Goal: Task Accomplishment & Management: Manage account settings

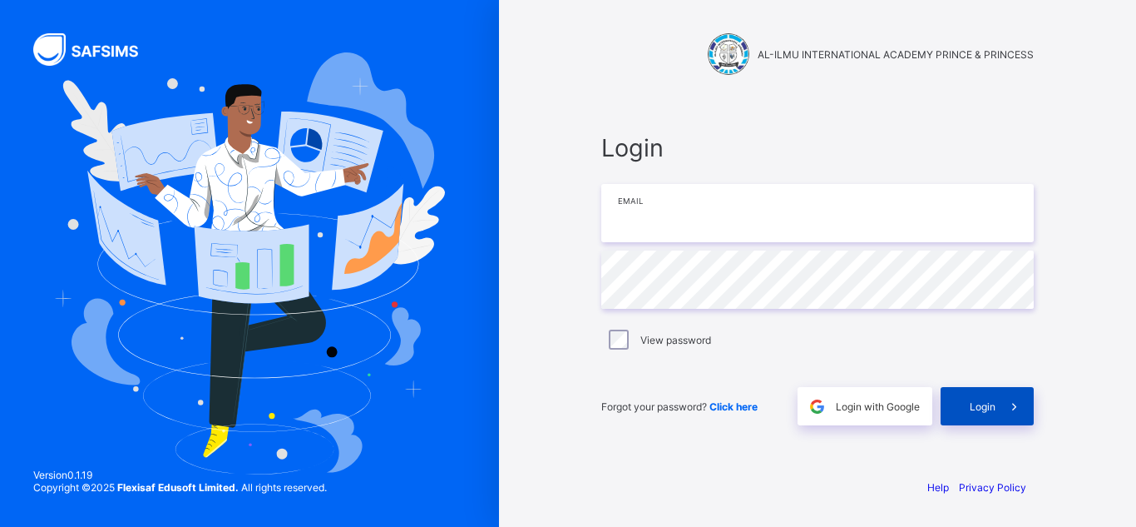
type input "**********"
click at [954, 404] on div "Login" at bounding box center [987, 406] width 93 height 38
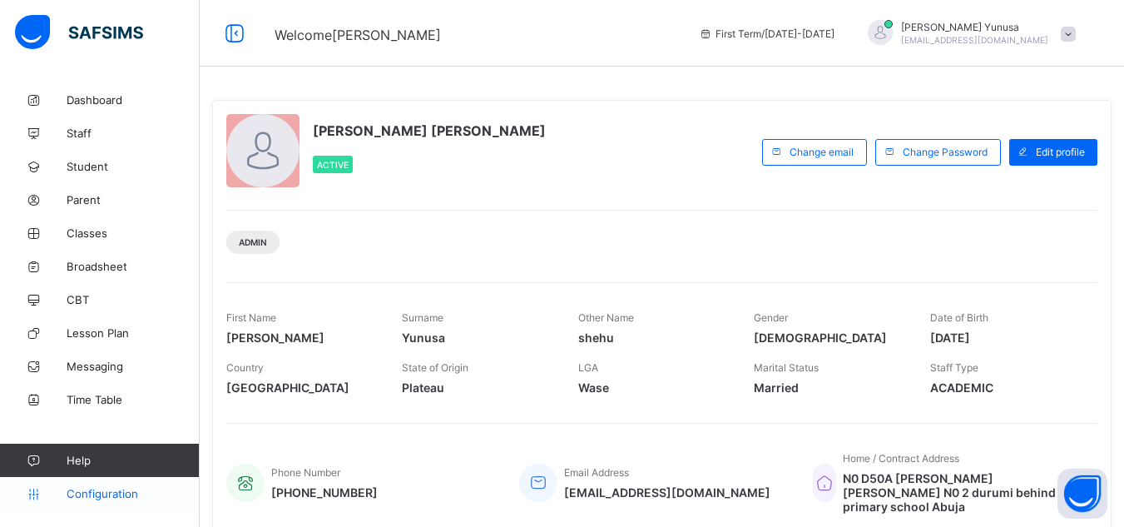
click at [83, 492] on span "Configuration" at bounding box center [133, 493] width 132 height 13
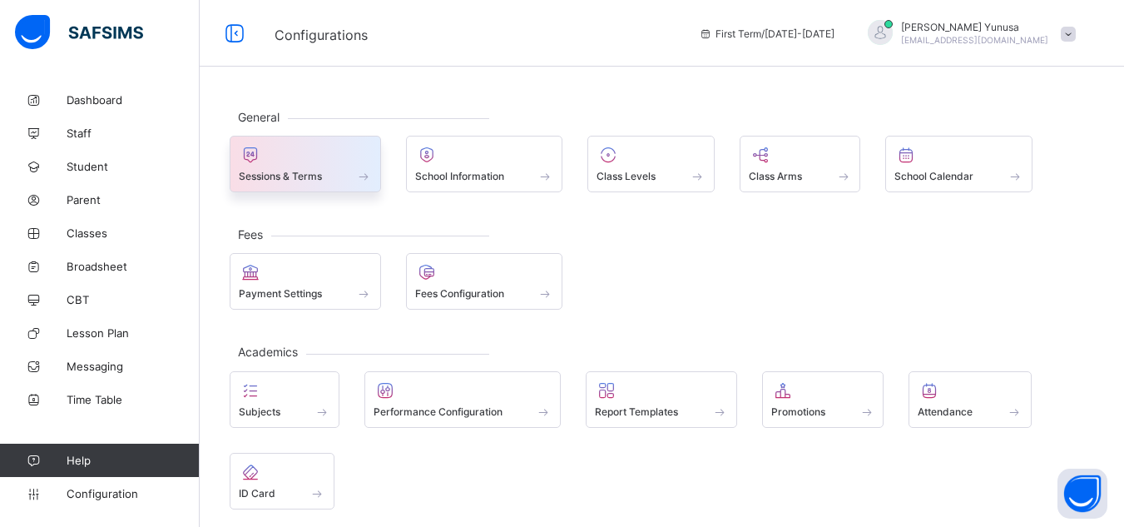
click at [379, 151] on div "Sessions & Terms" at bounding box center [305, 164] width 151 height 57
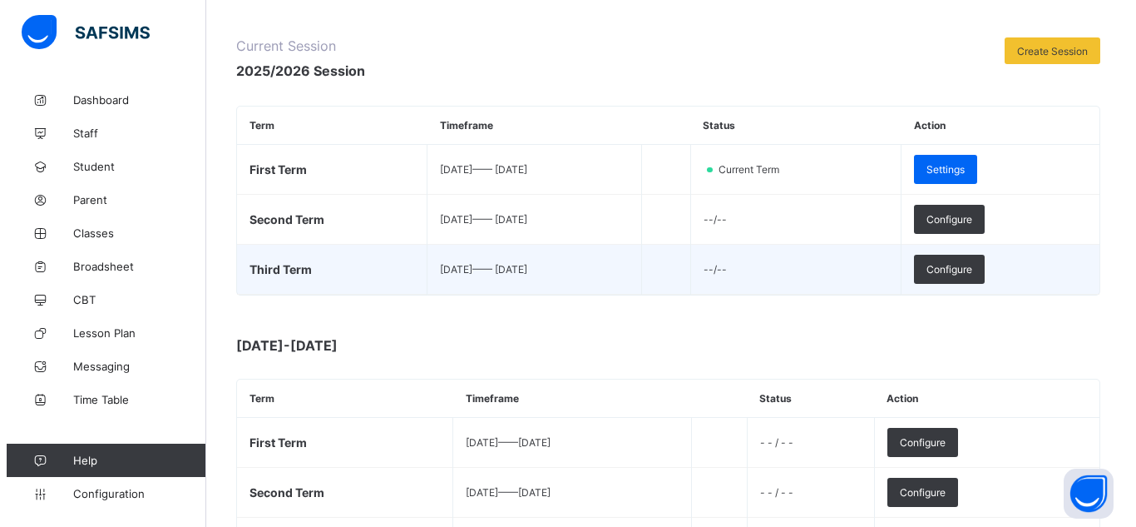
scroll to position [191, 0]
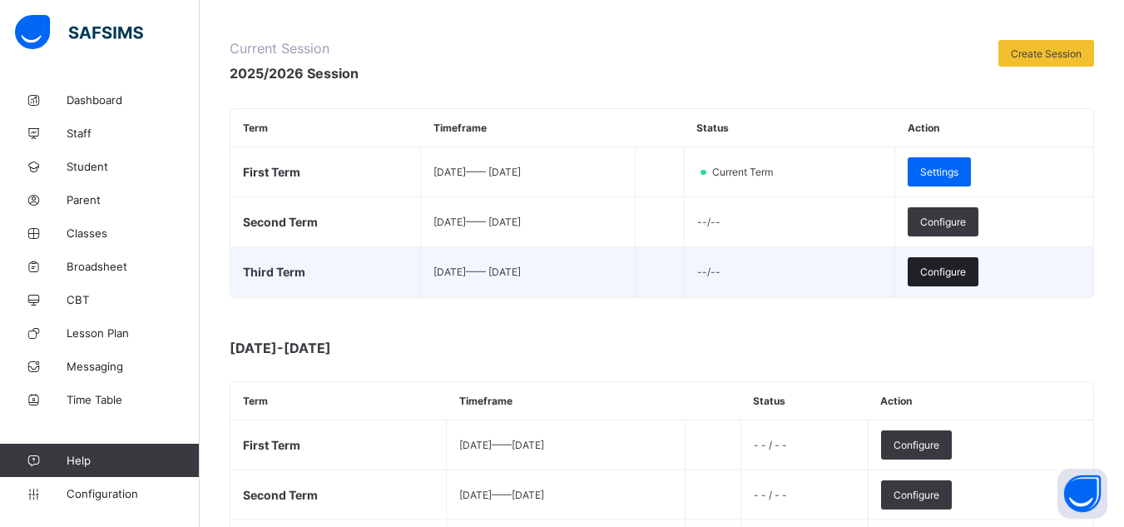
click at [965, 271] on span "Configure" at bounding box center [943, 271] width 46 height 12
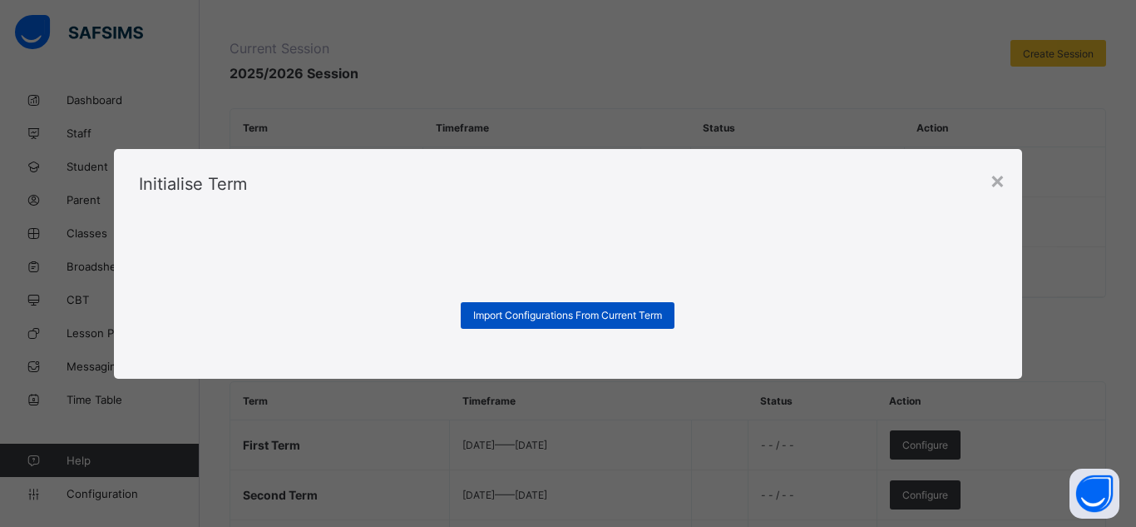
click at [661, 327] on div "Import Configurations From Current Term" at bounding box center [568, 315] width 214 height 27
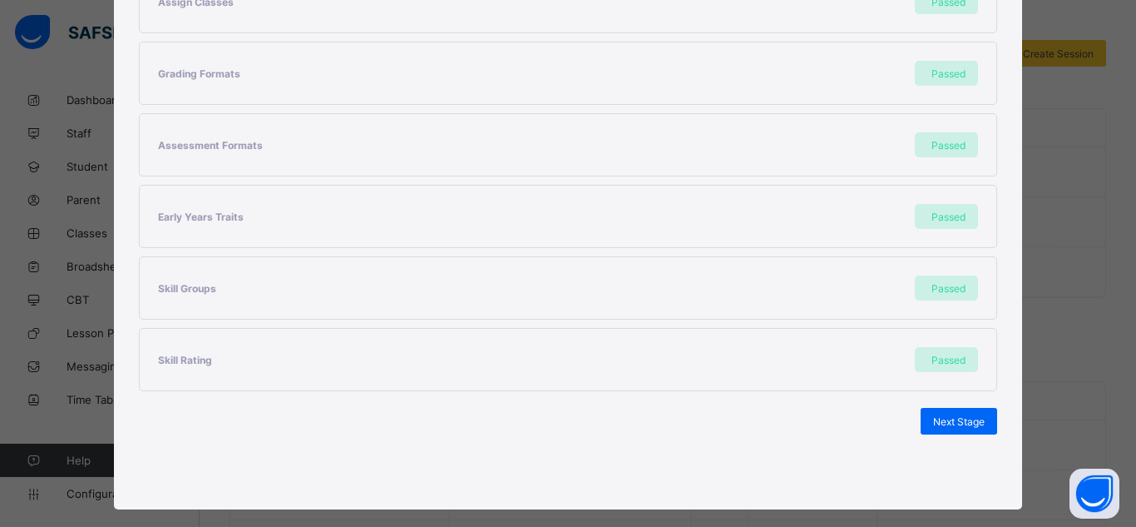
scroll to position [443, 0]
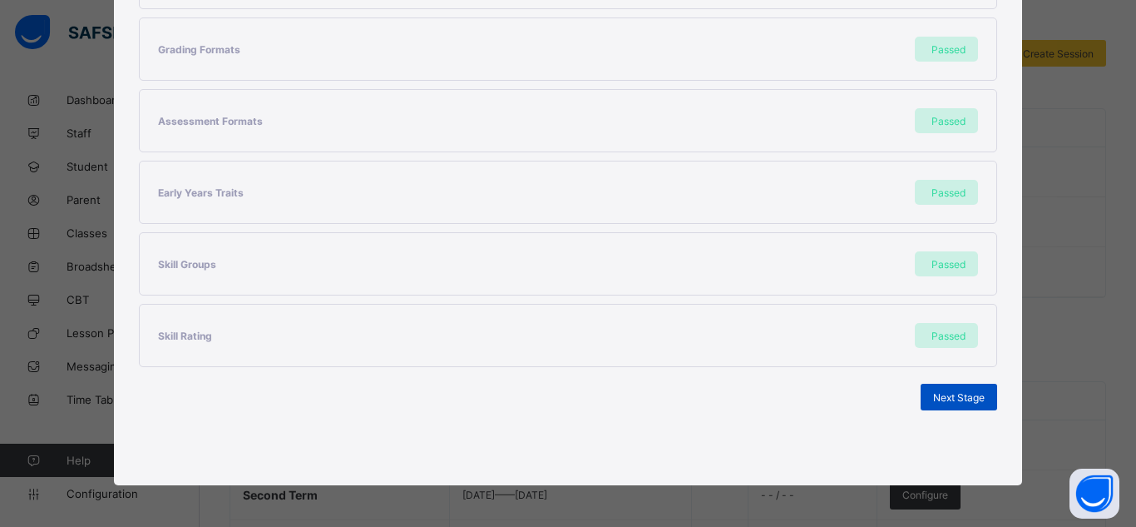
click at [947, 406] on div "Next Stage" at bounding box center [959, 396] width 77 height 27
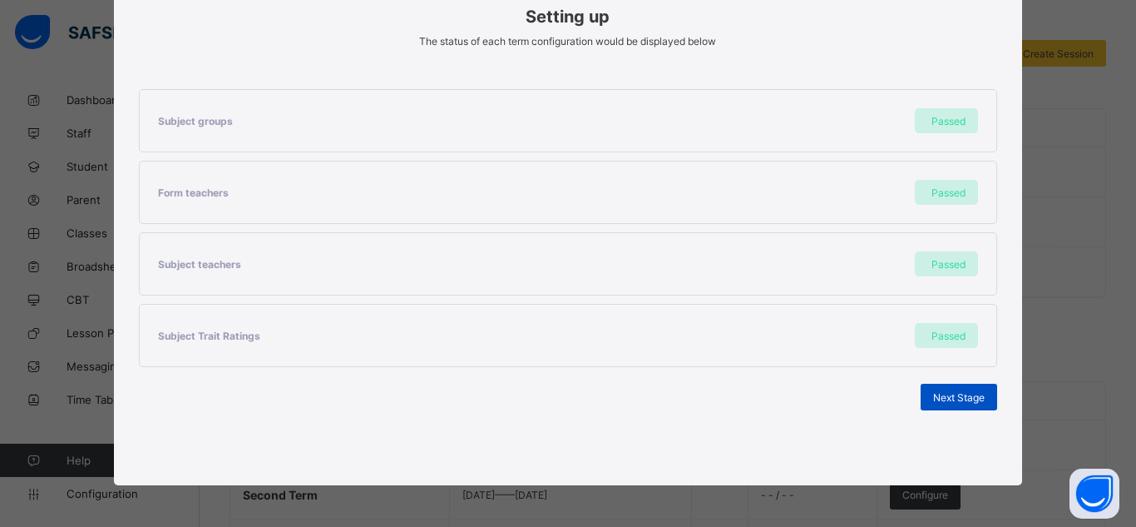
click at [970, 395] on span "Next Stage" at bounding box center [959, 397] width 52 height 12
click at [958, 401] on span "Next Stage" at bounding box center [959, 397] width 52 height 12
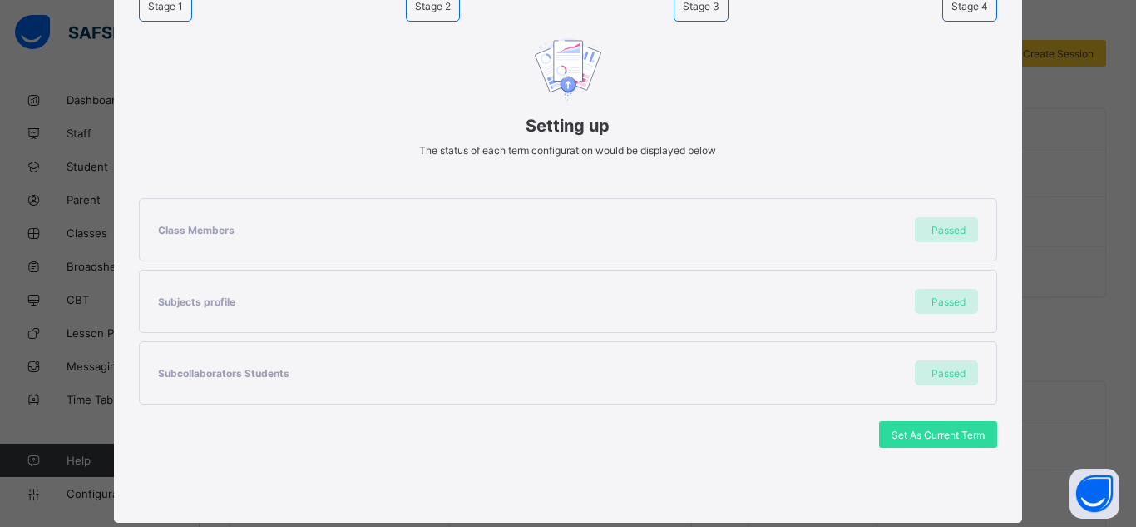
scroll to position [157, 0]
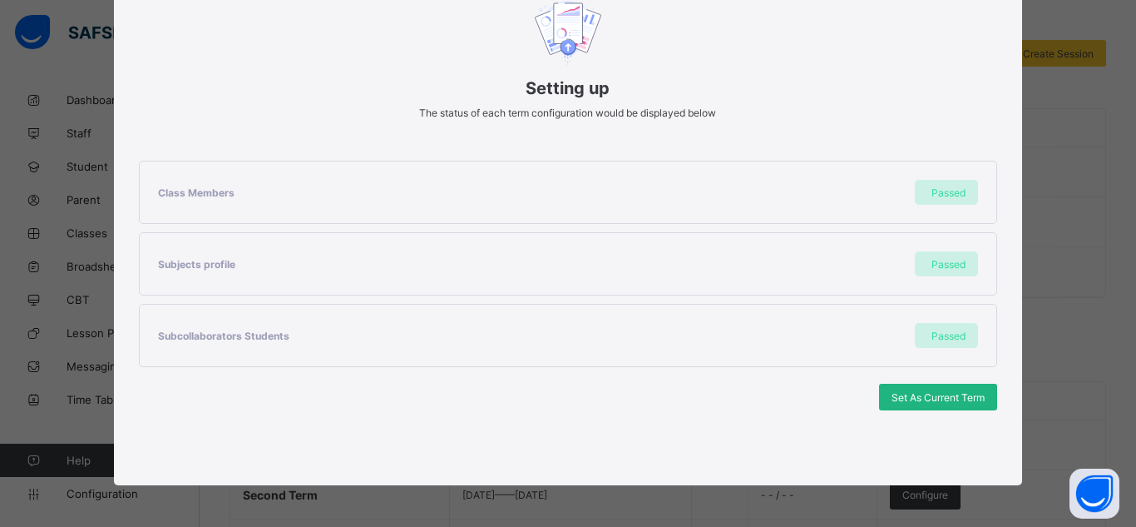
click at [954, 395] on span "Set As Current Term" at bounding box center [938, 397] width 93 height 12
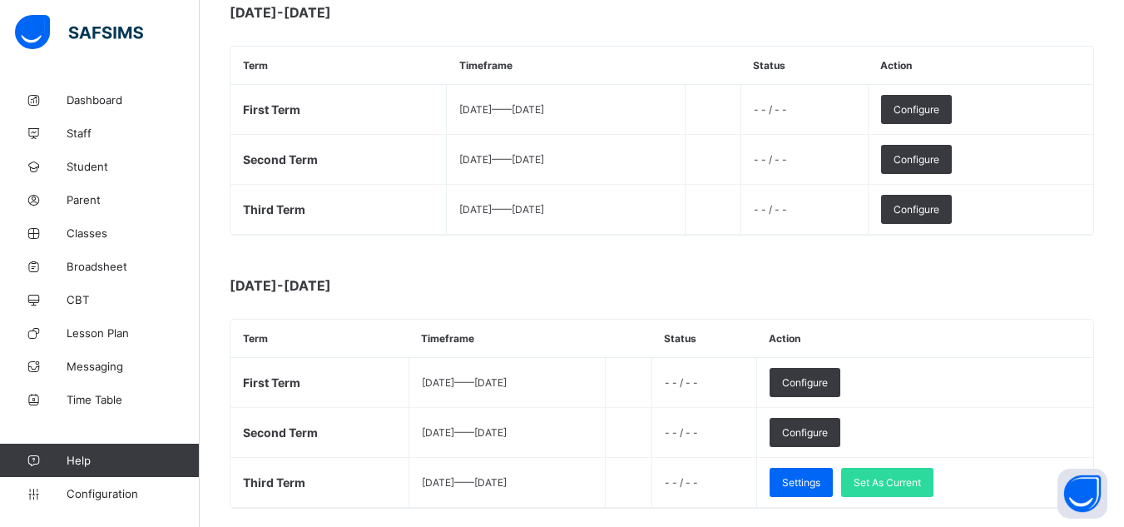
scroll to position [537, 0]
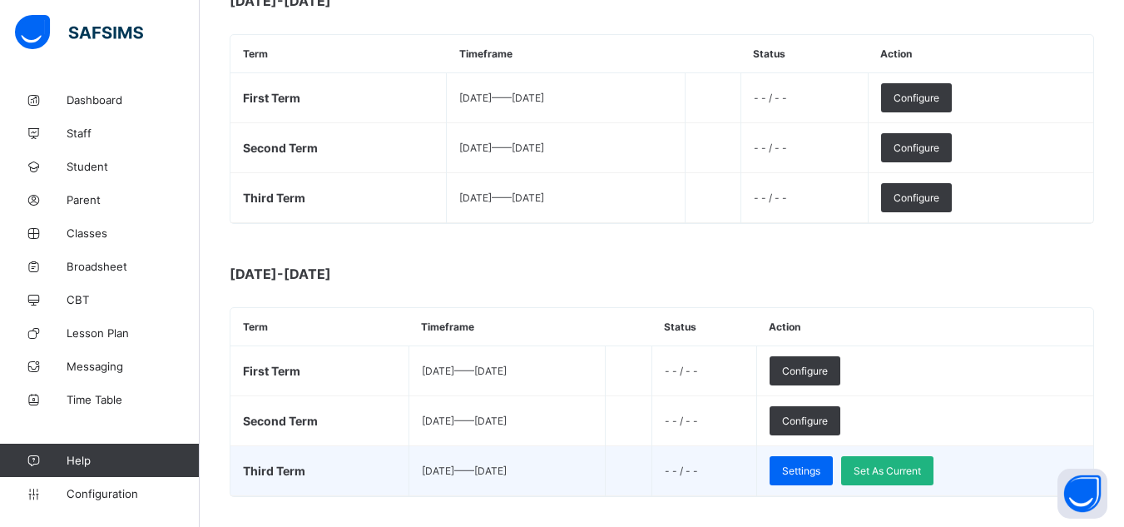
click at [921, 476] on span "Set As Current" at bounding box center [887, 470] width 67 height 12
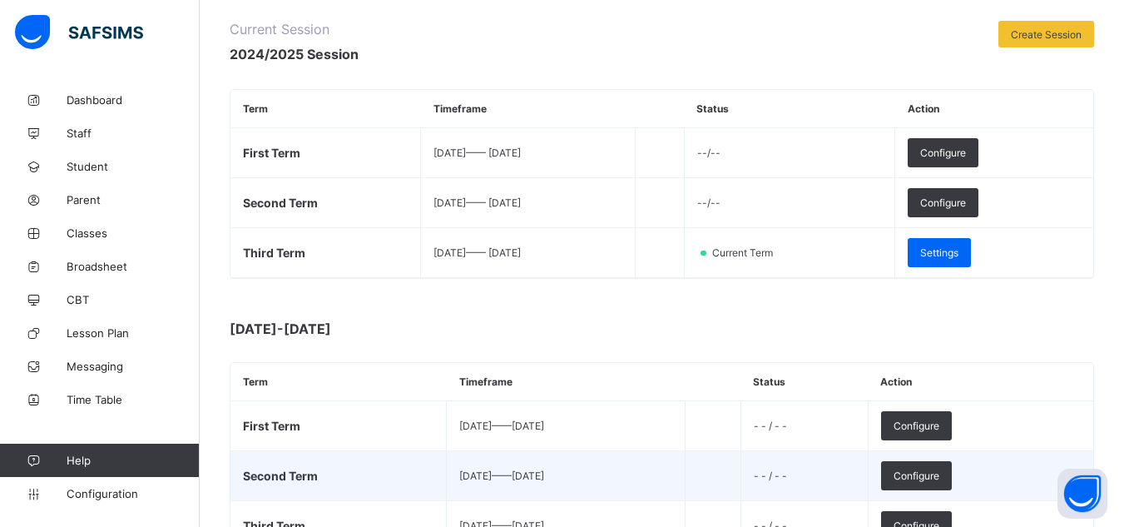
scroll to position [211, 0]
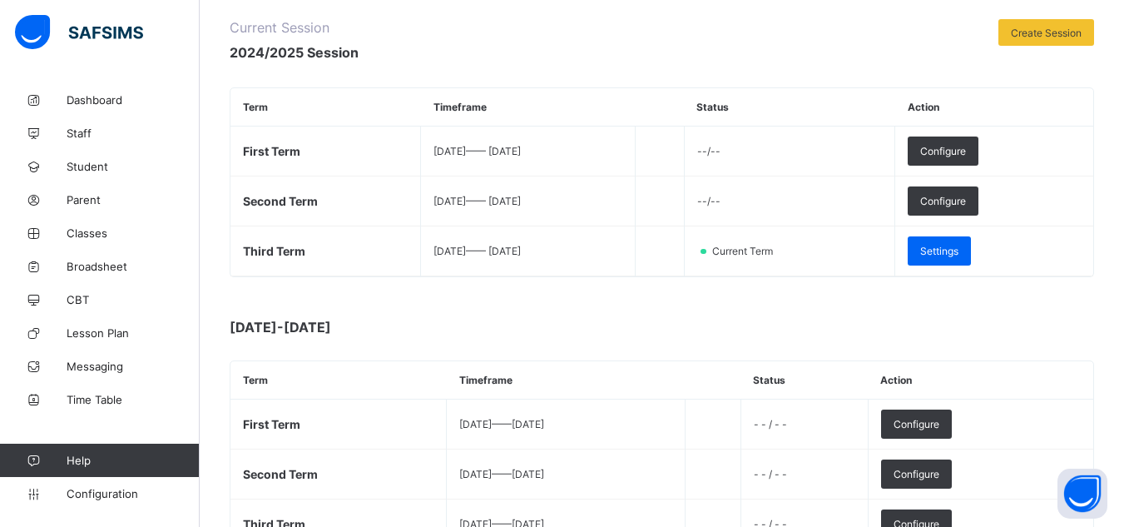
click at [408, 41] on div at bounding box center [678, 40] width 623 height 43
